Goal: Task Accomplishment & Management: Use online tool/utility

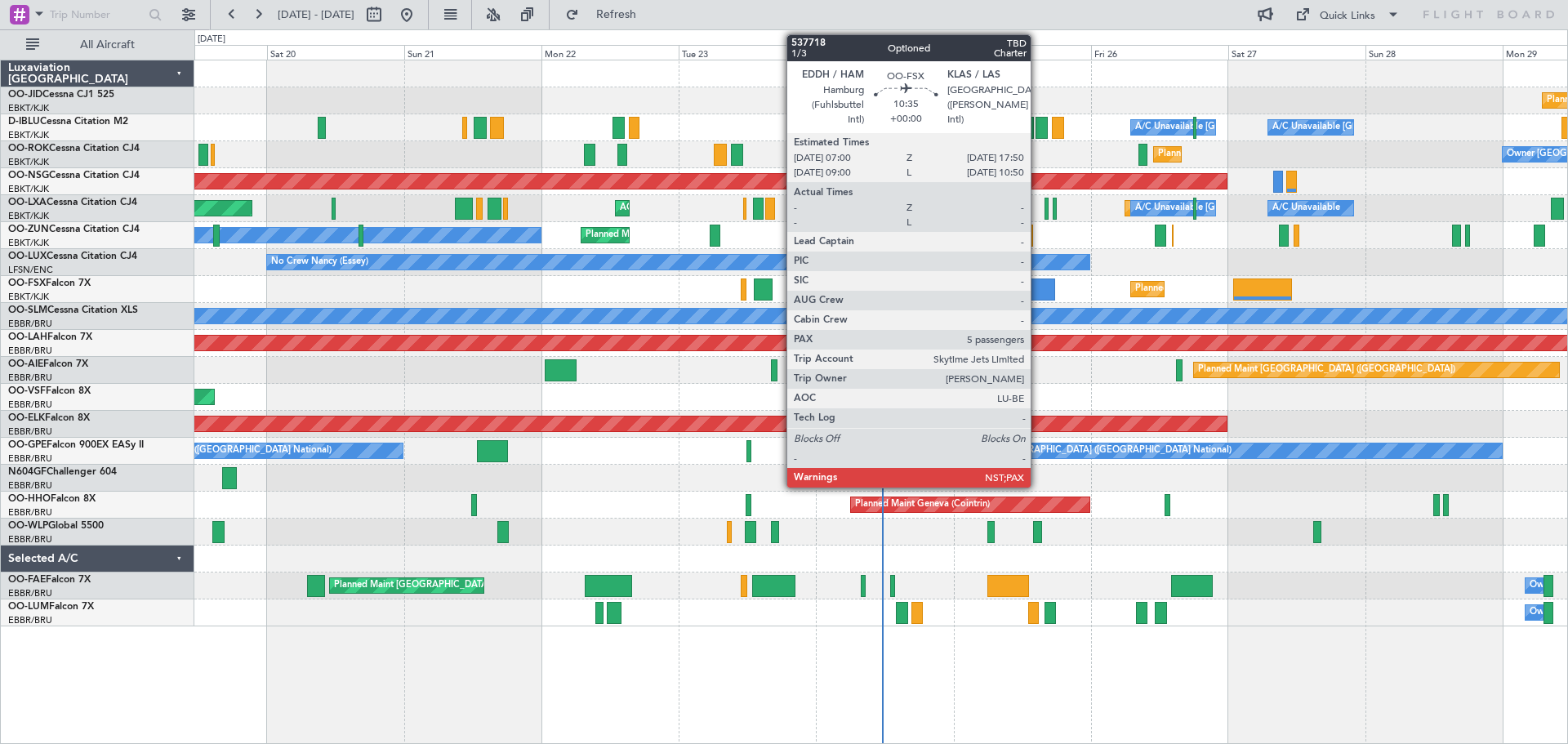
click at [1037, 287] on div at bounding box center [1024, 289] width 62 height 22
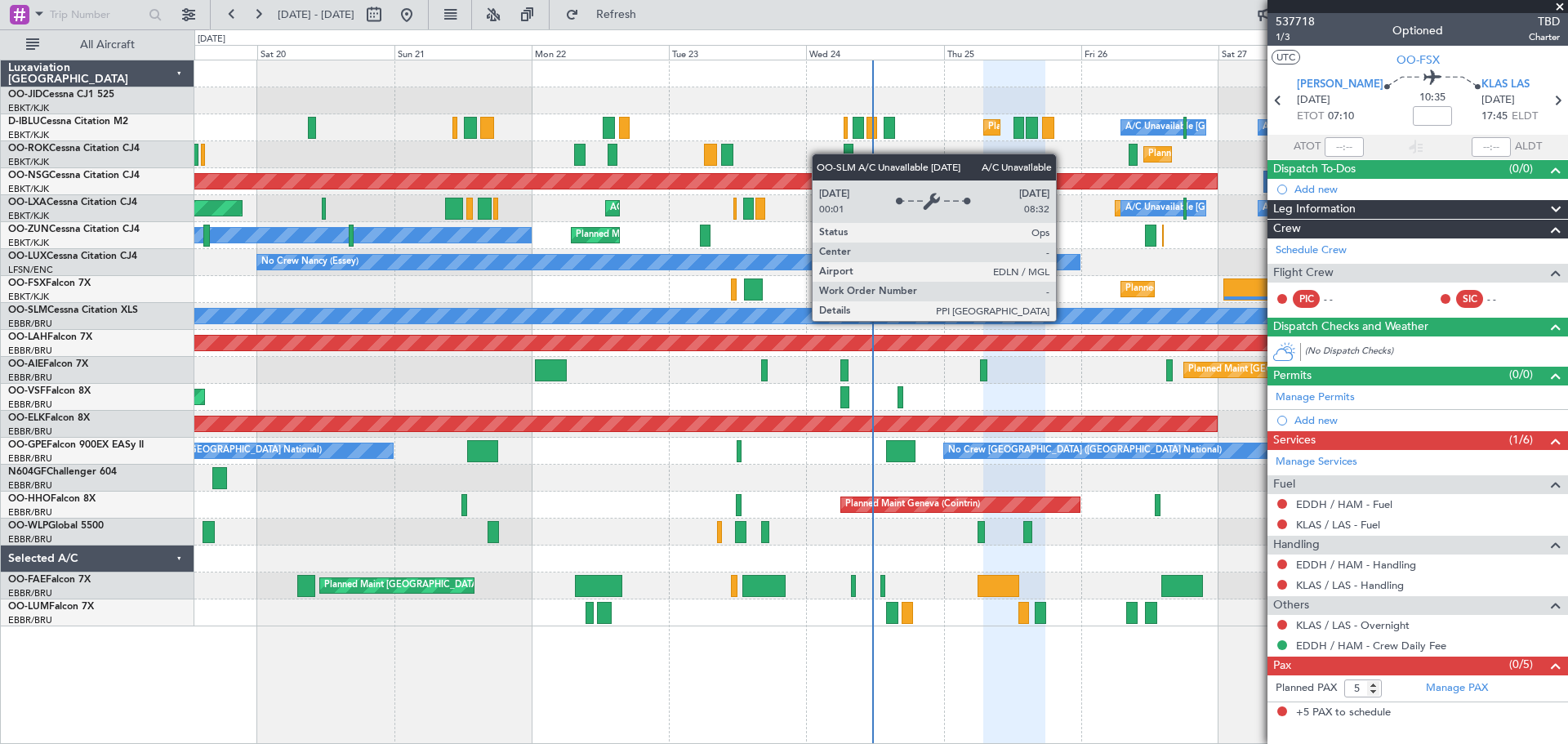
click at [1046, 305] on div "A/C Unavailable [GEOGRAPHIC_DATA]" at bounding box center [881, 316] width 1373 height 27
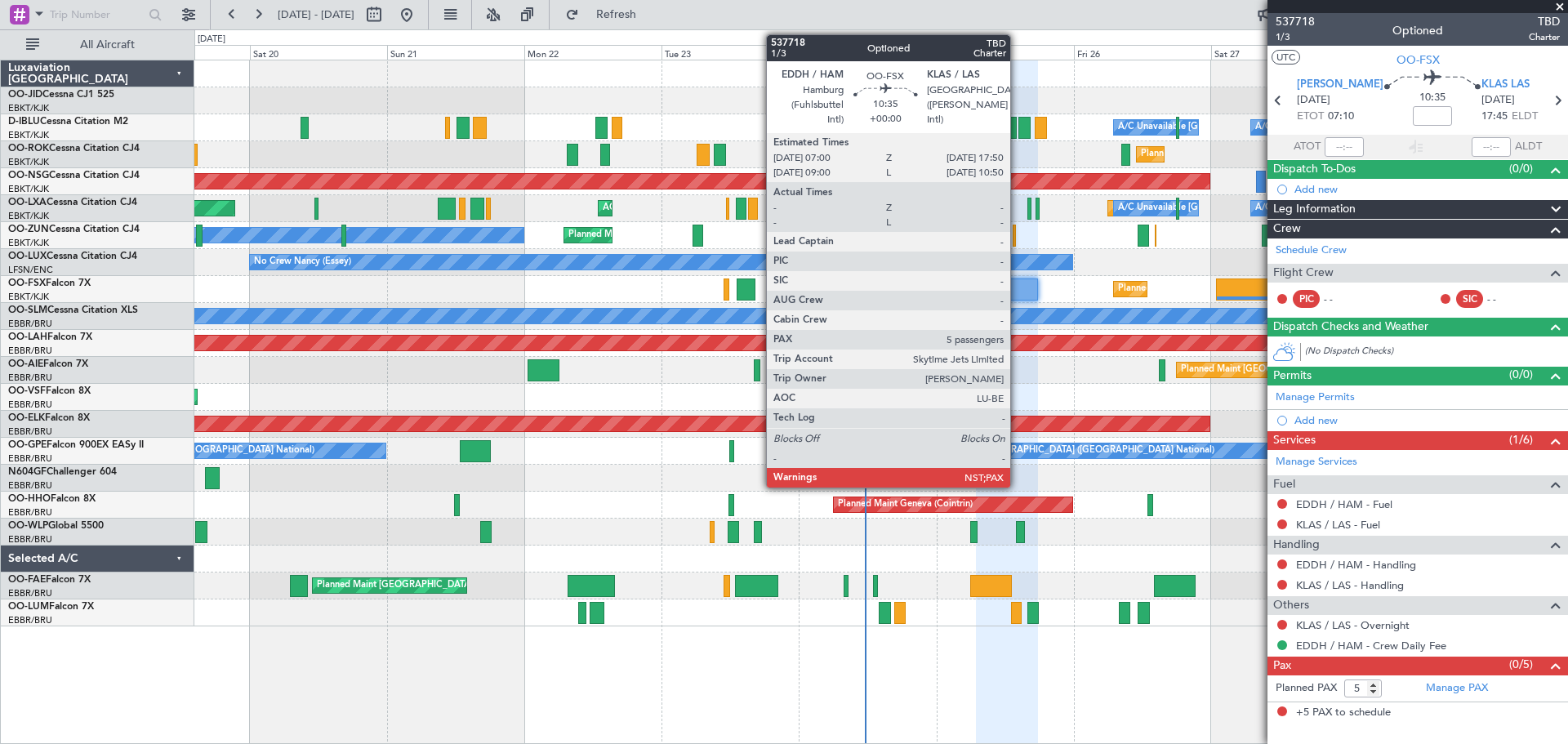
click at [1017, 290] on div at bounding box center [1006, 289] width 62 height 22
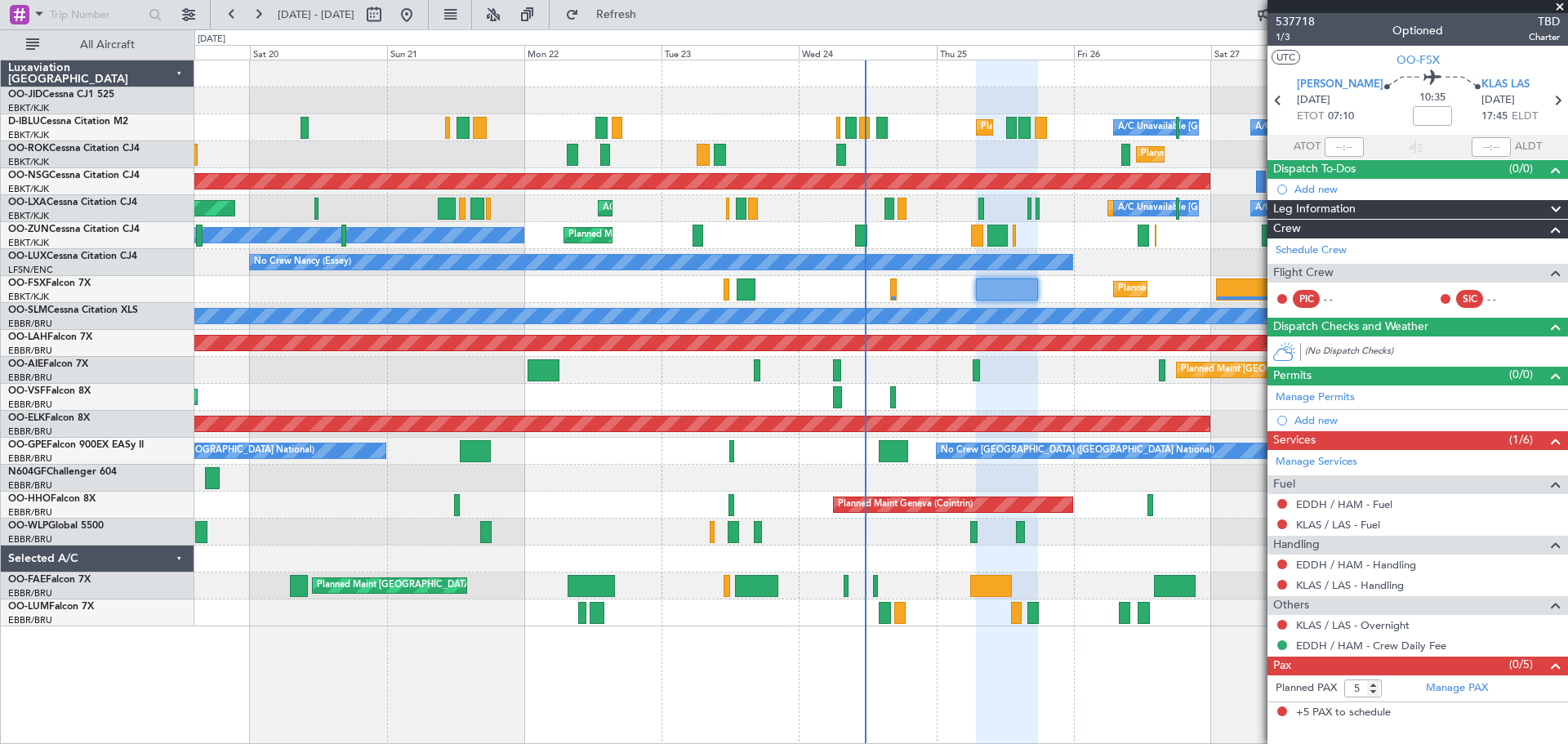
click at [1009, 285] on div at bounding box center [1006, 289] width 62 height 22
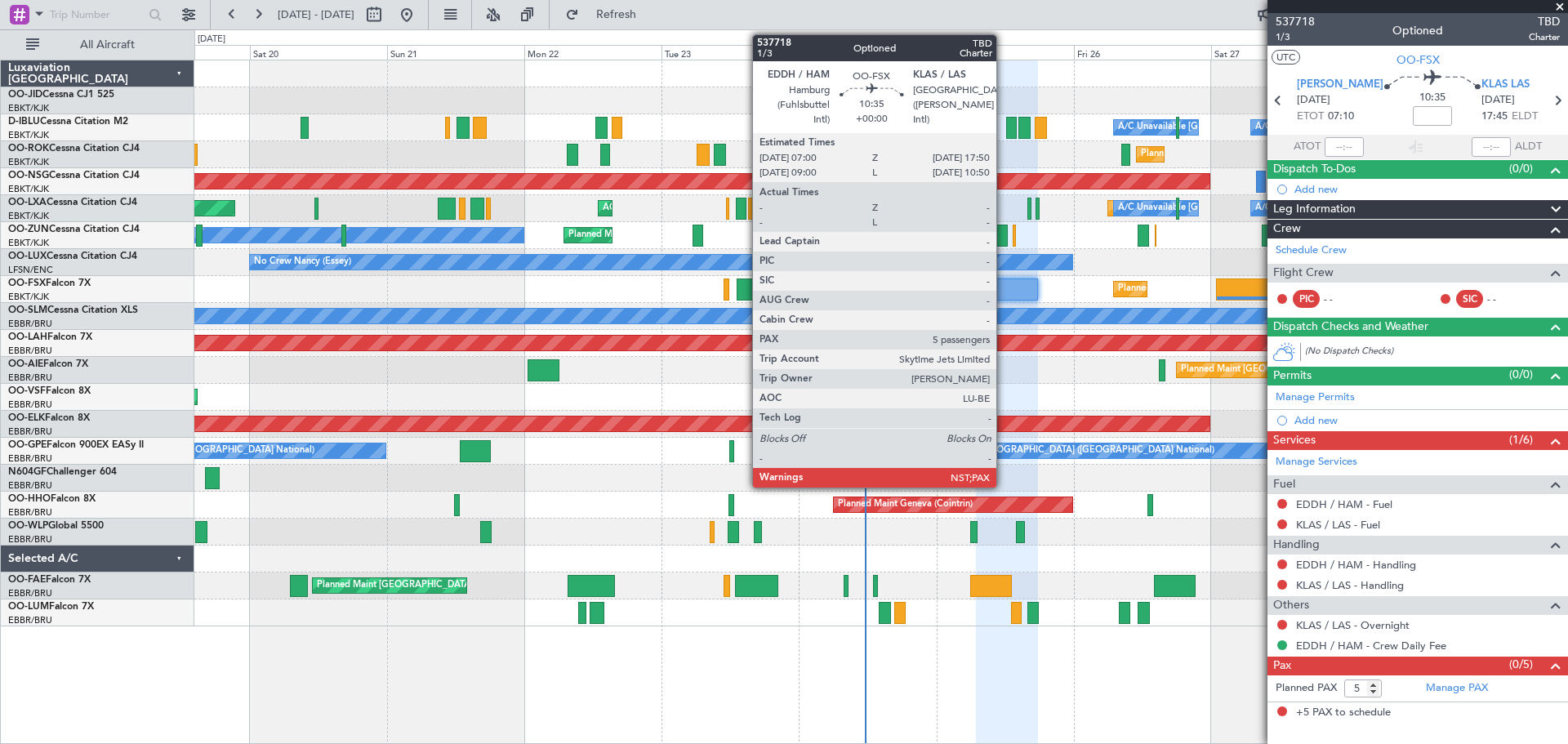
click at [1003, 287] on div at bounding box center [1006, 289] width 62 height 22
click at [1002, 287] on div at bounding box center [1006, 289] width 62 height 22
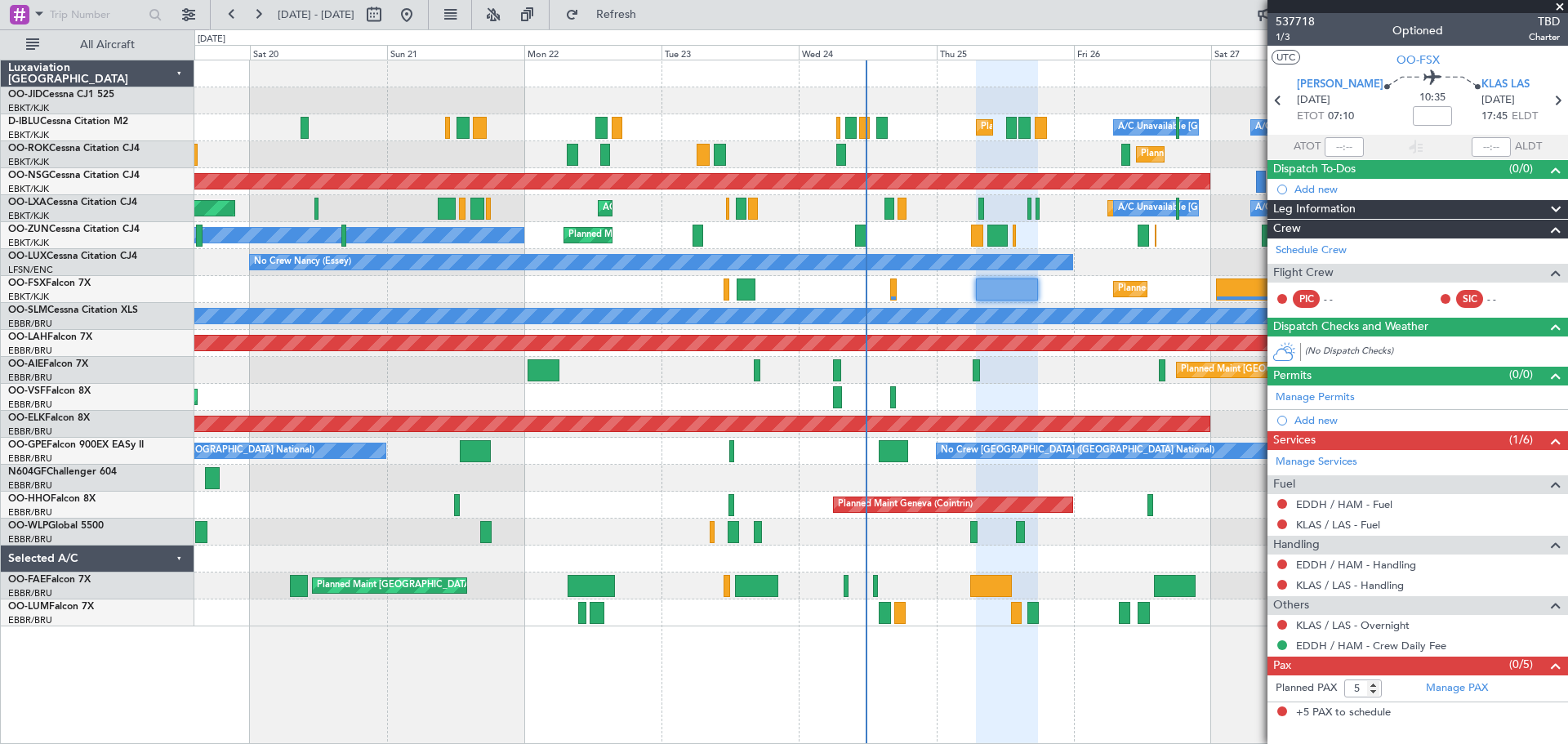
click at [1558, 2] on span at bounding box center [1559, 7] width 17 height 15
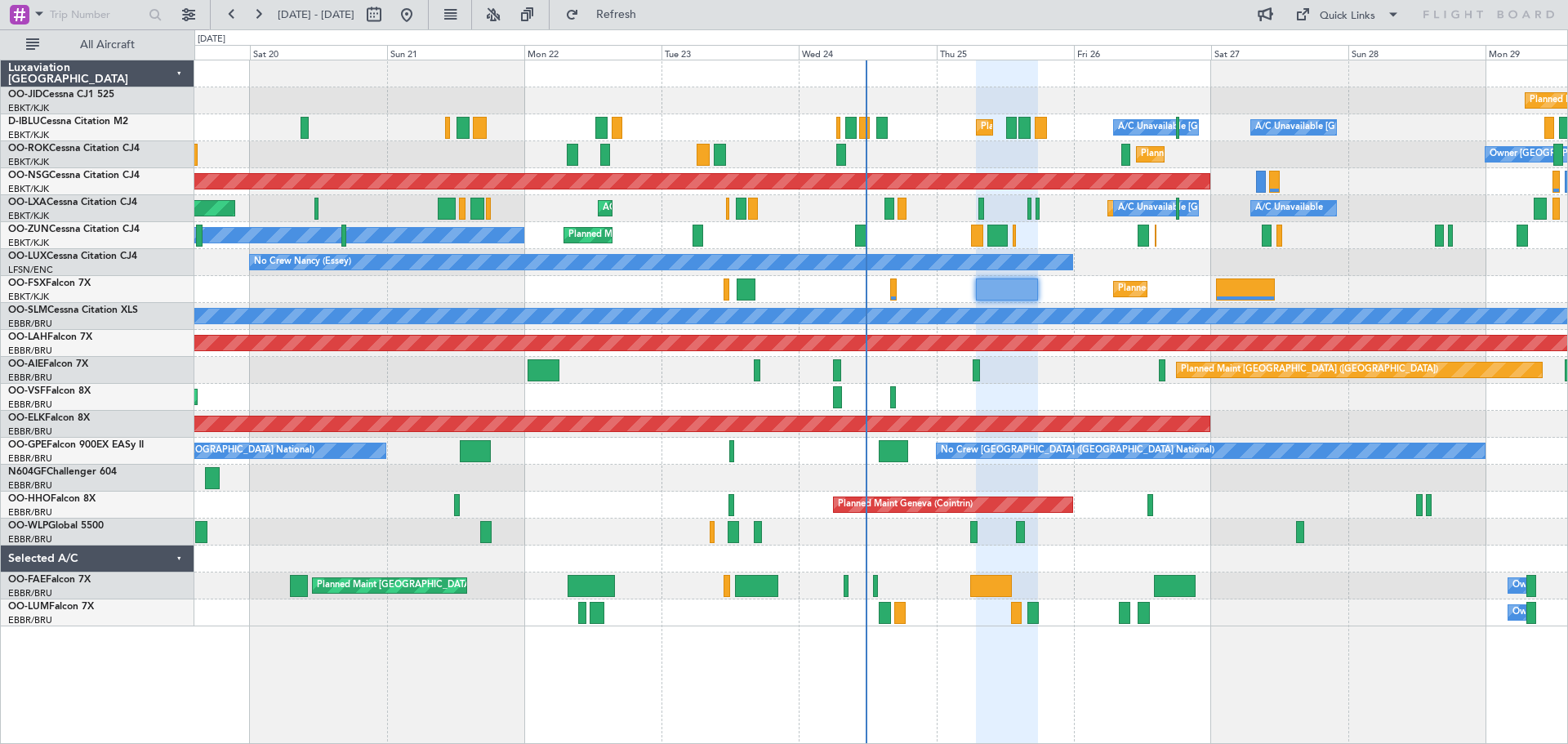
type input "0"
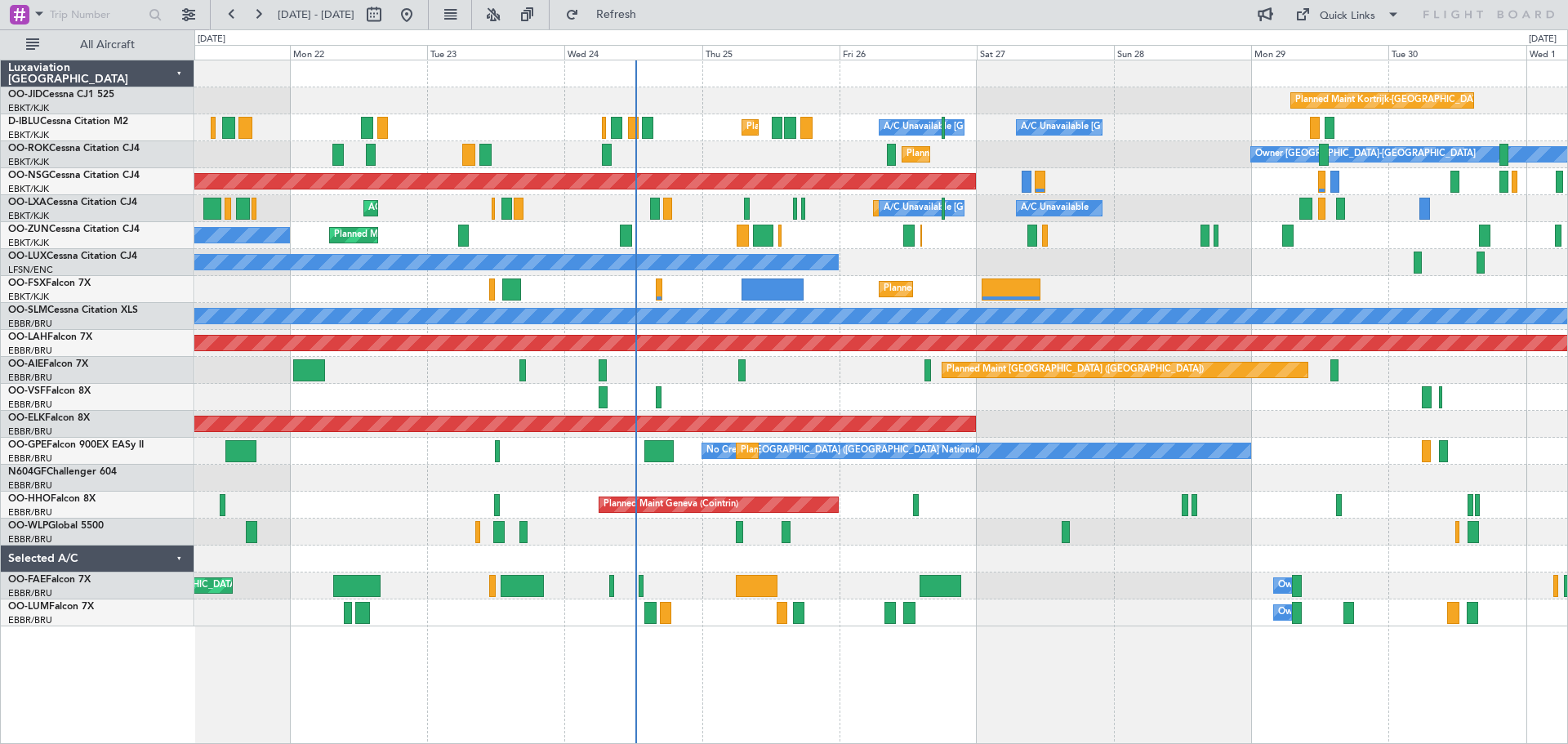
click at [1132, 279] on div "Planned Maint Kortrijk-[GEOGRAPHIC_DATA]" at bounding box center [881, 289] width 1373 height 27
